Goal: Task Accomplishment & Management: Use online tool/utility

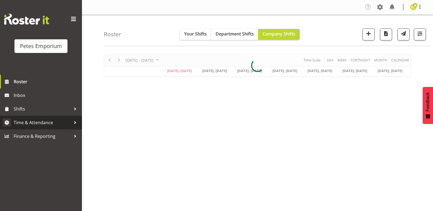
click at [69, 119] on span "Time & Attendance" at bounding box center [42, 122] width 57 height 8
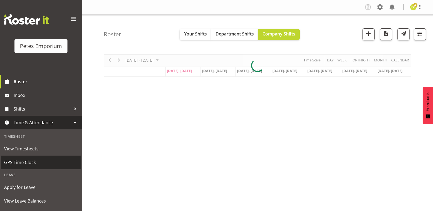
click at [34, 161] on span "GPS Time Clock" at bounding box center [41, 162] width 74 height 8
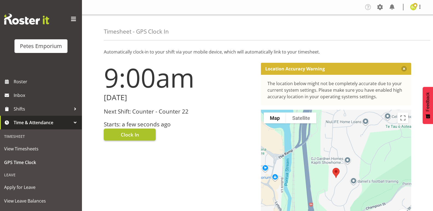
click at [144, 131] on button "Clock In" at bounding box center [130, 135] width 52 height 12
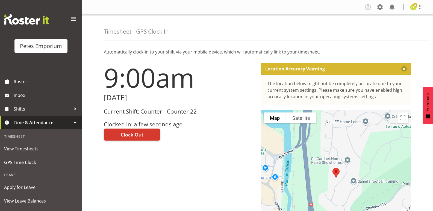
click at [414, 5] on span at bounding box center [415, 5] width 4 height 4
click at [389, 29] on link "Log Out" at bounding box center [396, 29] width 52 height 10
